Goal: Transaction & Acquisition: Purchase product/service

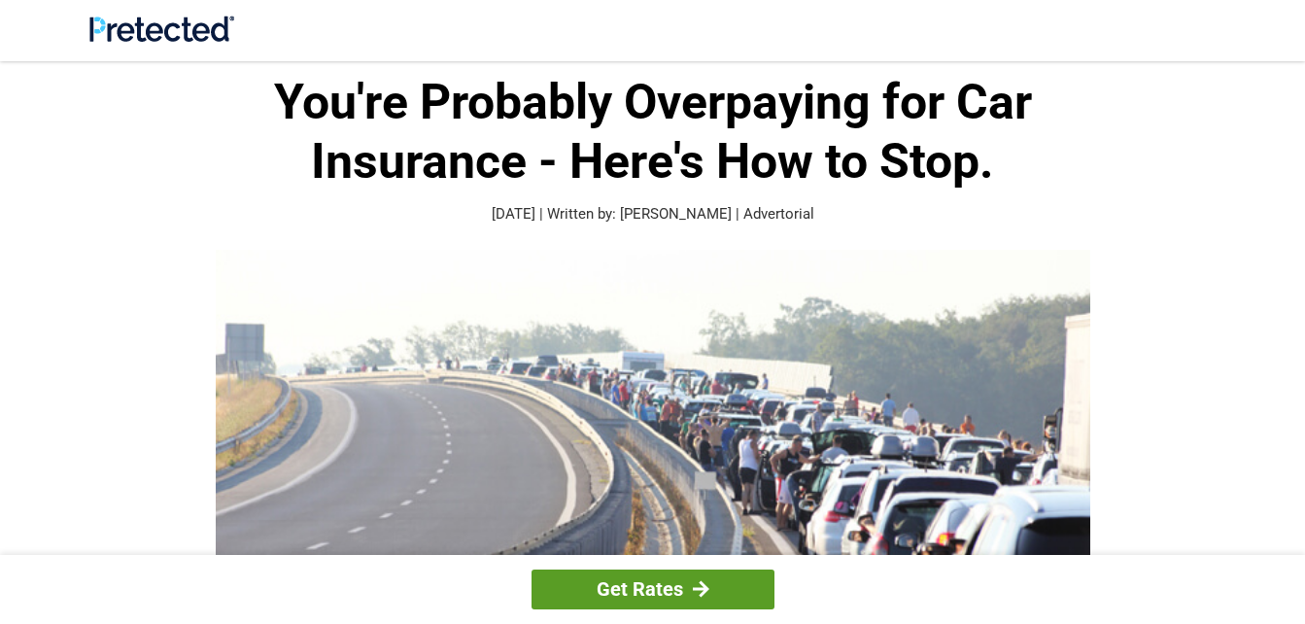
click at [705, 581] on div at bounding box center [701, 588] width 17 height 17
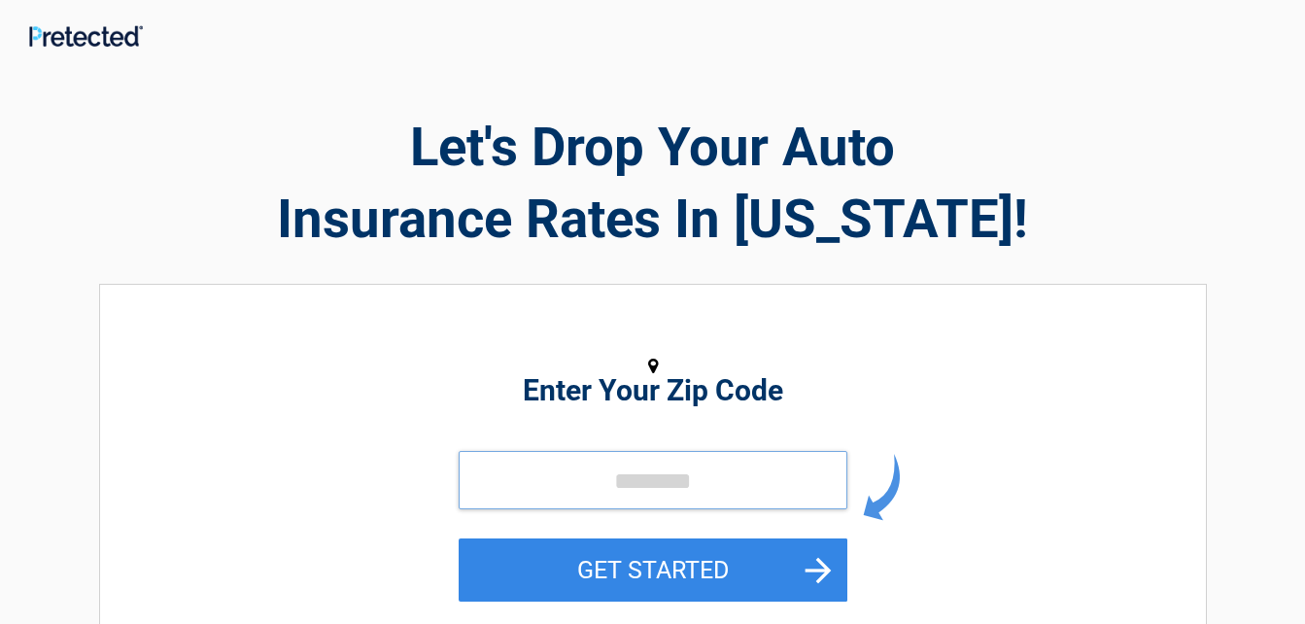
click at [564, 479] on input "tel" at bounding box center [653, 480] width 389 height 58
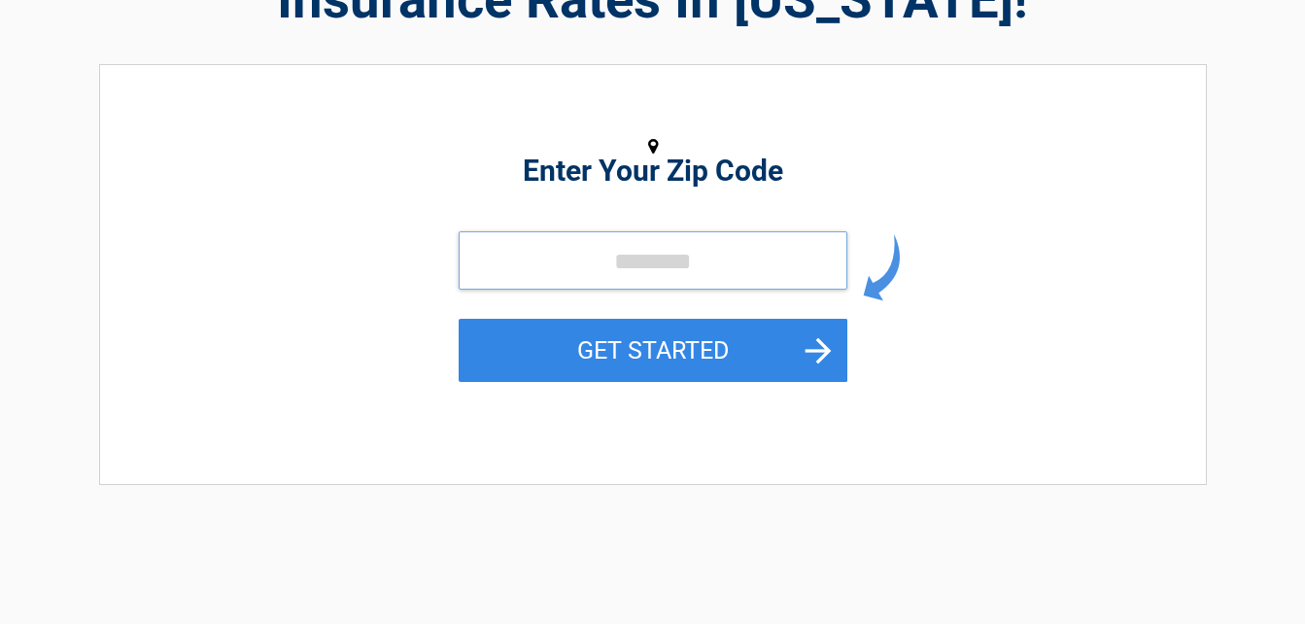
scroll to position [272, 0]
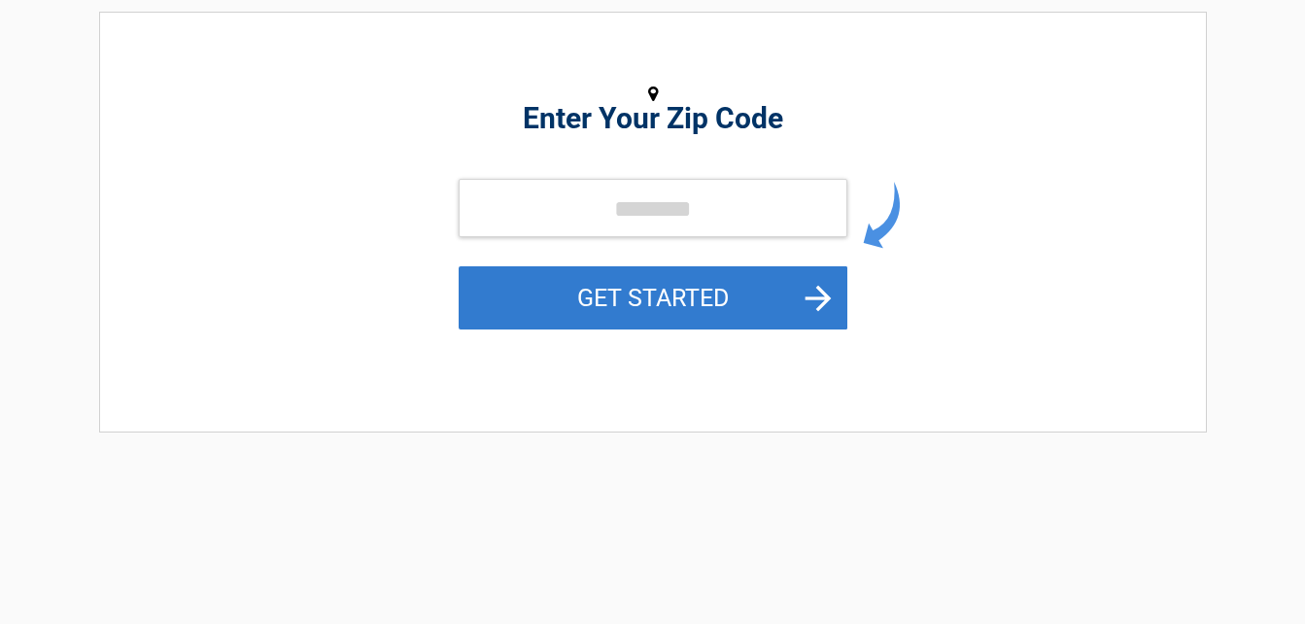
click at [810, 288] on button "GET STARTED" at bounding box center [653, 297] width 389 height 63
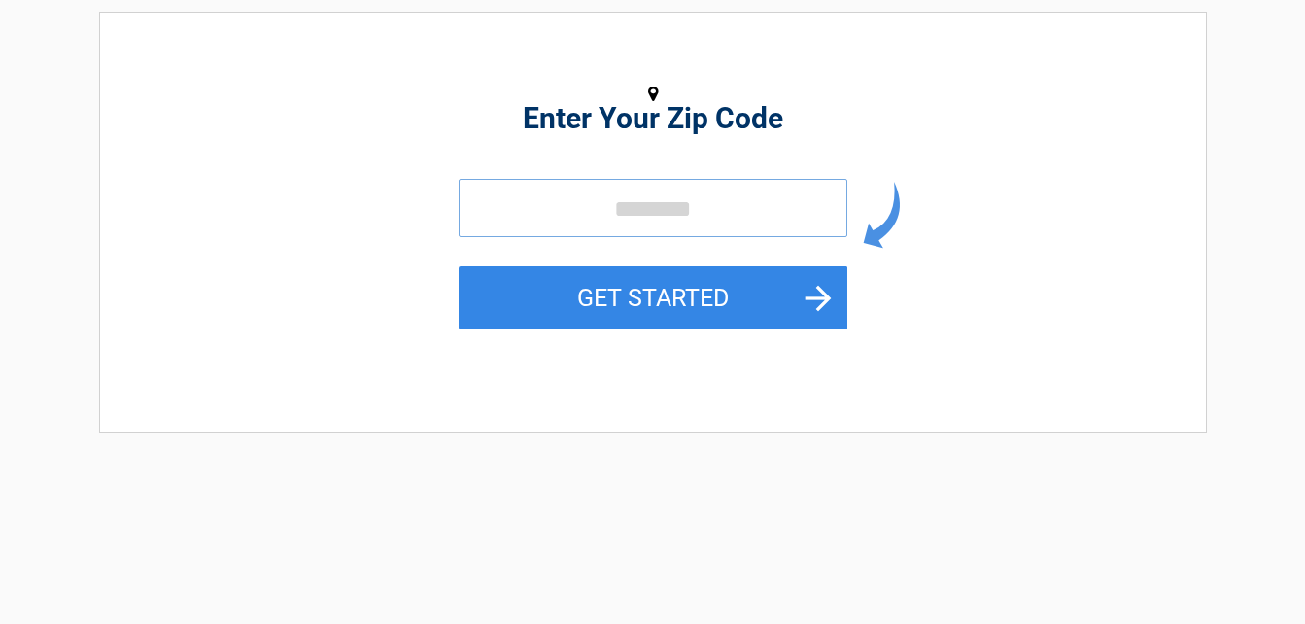
click at [617, 215] on input "tel" at bounding box center [653, 208] width 389 height 58
type input "*****"
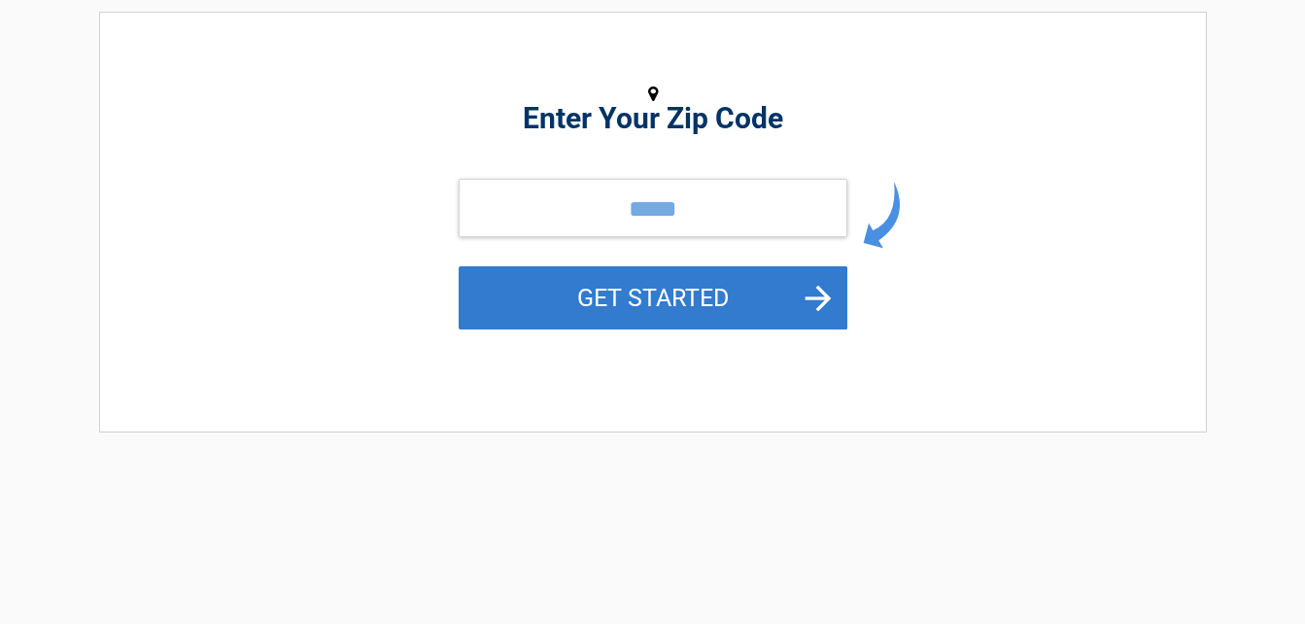
click at [473, 296] on button "GET STARTED" at bounding box center [653, 297] width 389 height 63
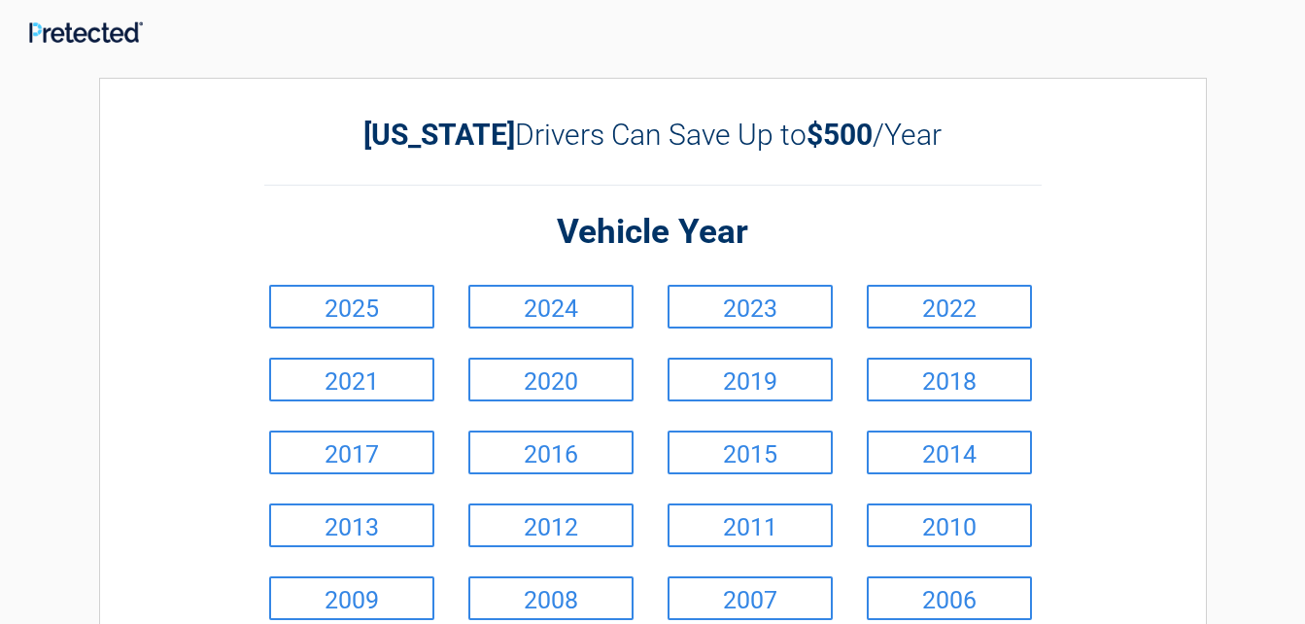
scroll to position [0, 0]
